Goal: Information Seeking & Learning: Learn about a topic

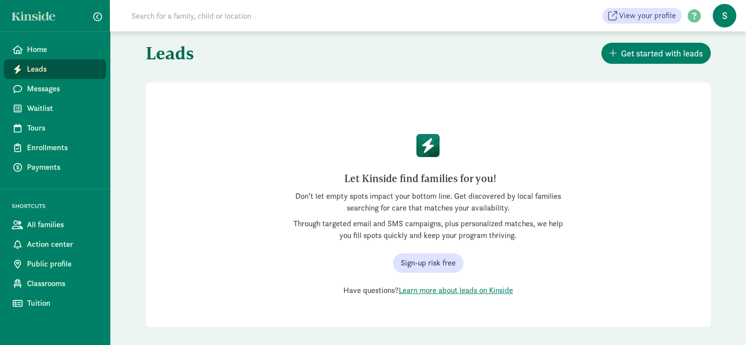
scroll to position [16, 0]
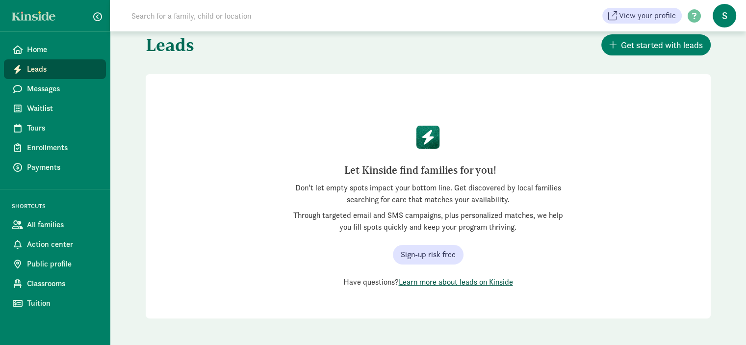
click at [465, 282] on link "Learn more about leads on Kinside" at bounding box center [456, 282] width 114 height 10
click at [416, 282] on link "Learn more about leads on Kinside" at bounding box center [456, 282] width 114 height 10
click at [37, 51] on span "Home" at bounding box center [62, 50] width 71 height 12
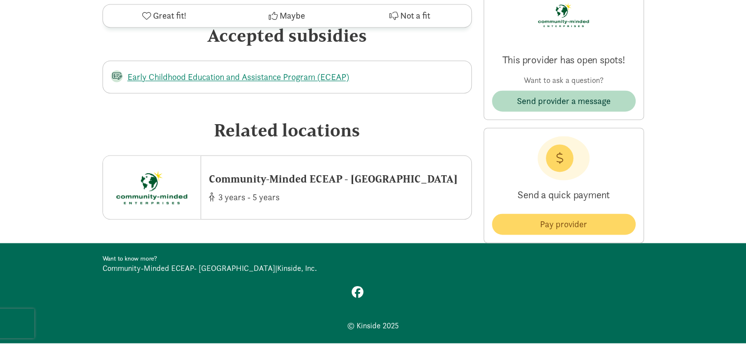
scroll to position [1570, 0]
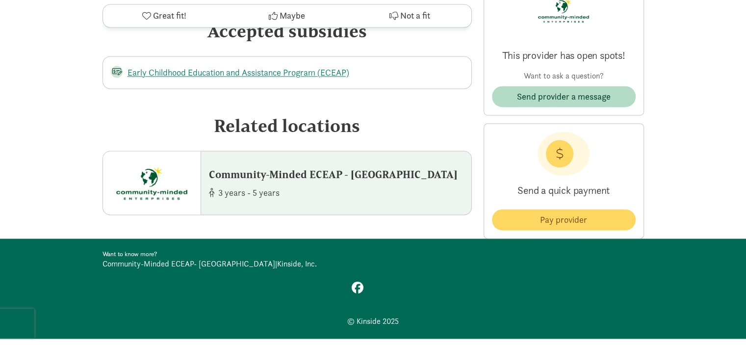
click at [220, 167] on div "Community-Minded ECEAP - [GEOGRAPHIC_DATA]" at bounding box center [333, 174] width 249 height 16
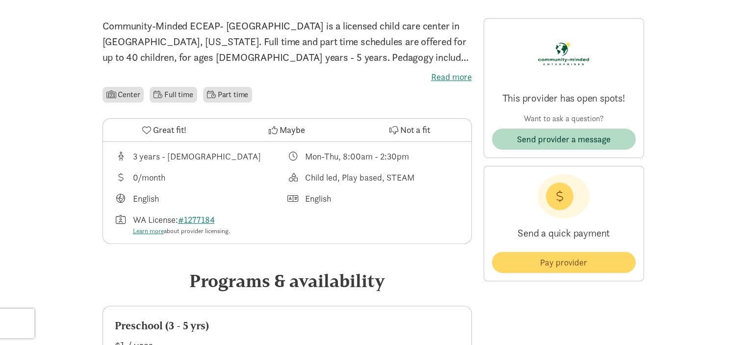
scroll to position [216, 0]
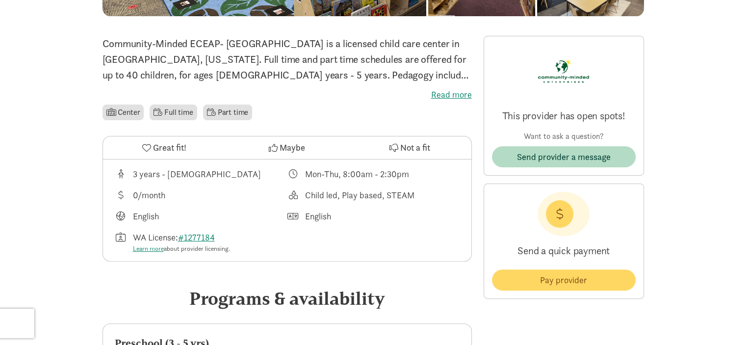
click at [441, 92] on label "Read more" at bounding box center [288, 95] width 370 height 12
click at [0, 0] on input "Read more" at bounding box center [0, 0] width 0 height 0
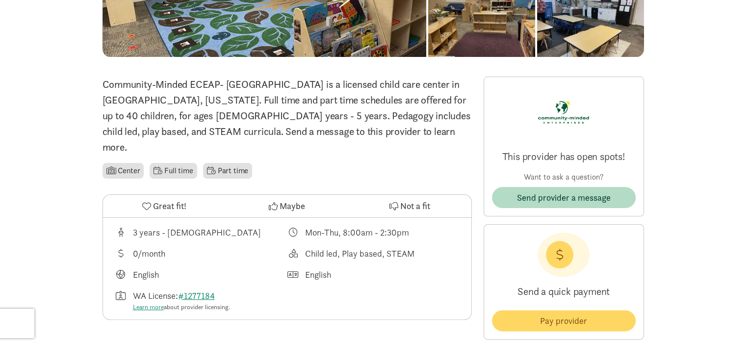
scroll to position [0, 0]
